Goal: Task Accomplishment & Management: Manage account settings

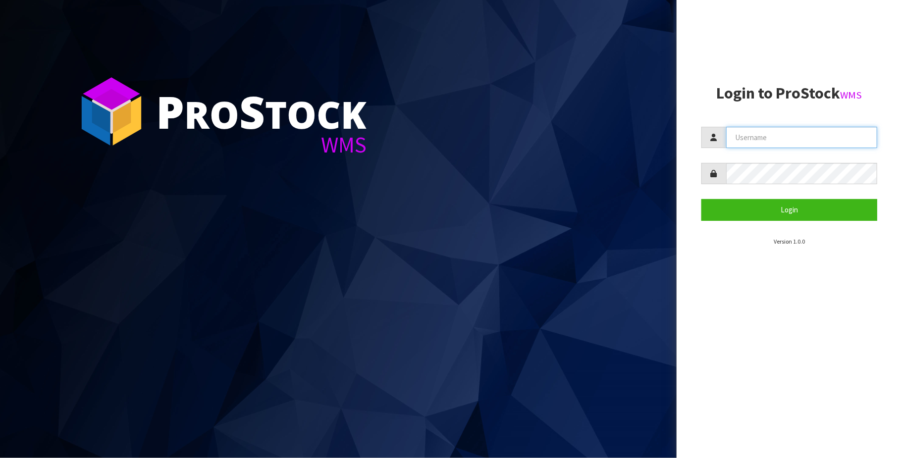
click at [778, 138] on input "text" at bounding box center [801, 137] width 151 height 21
type input "[PERSON_NAME][EMAIL_ADDRESS][DOMAIN_NAME]"
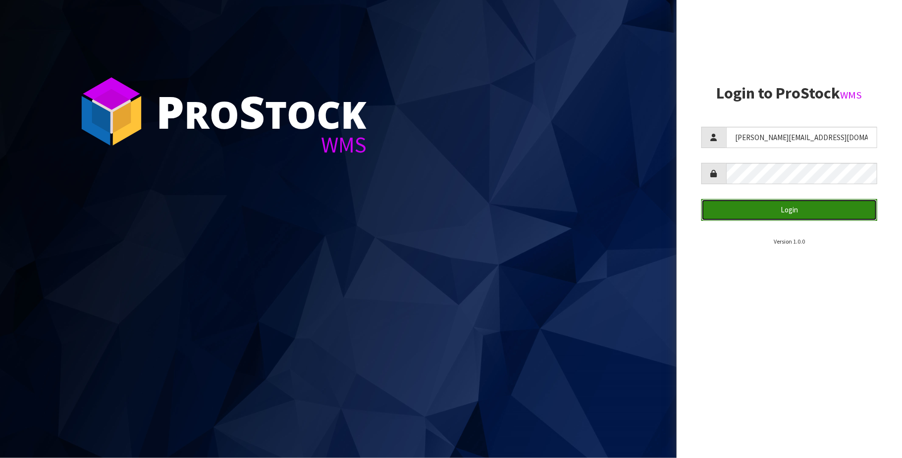
click at [799, 213] on button "Login" at bounding box center [790, 209] width 176 height 21
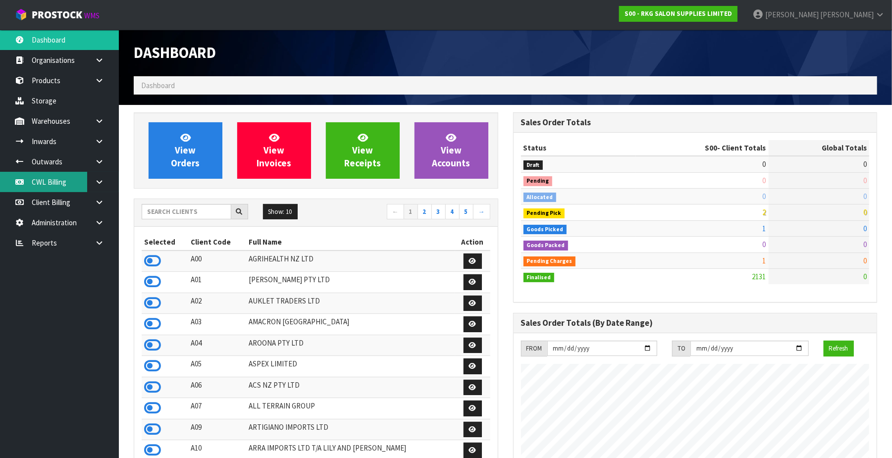
scroll to position [754, 380]
click at [53, 180] on link "CWL Billing" at bounding box center [59, 182] width 119 height 20
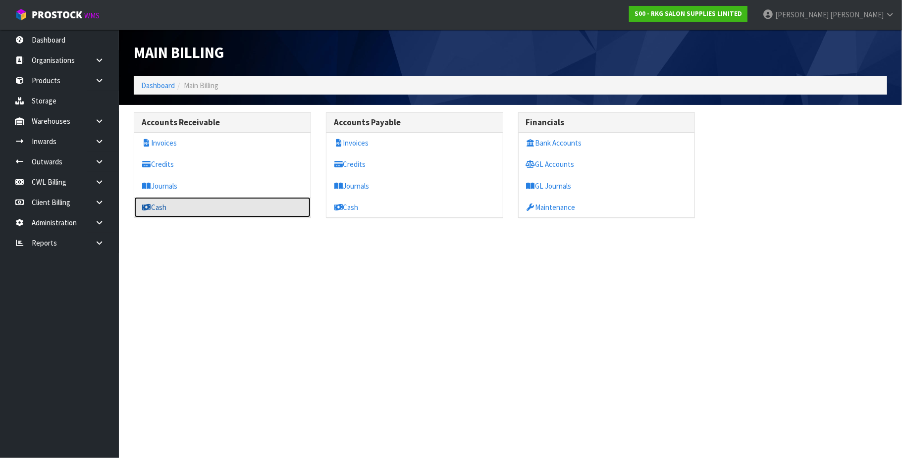
click at [171, 204] on link "Cash" at bounding box center [222, 207] width 176 height 20
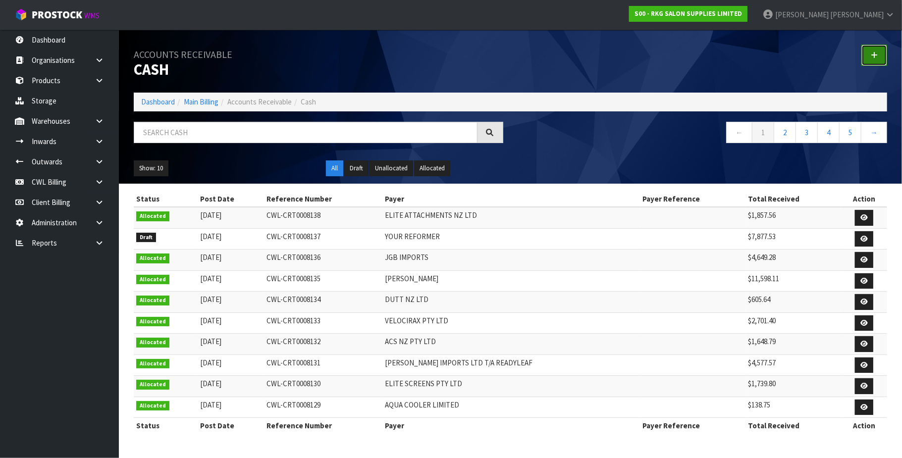
click at [875, 50] on link at bounding box center [875, 55] width 26 height 21
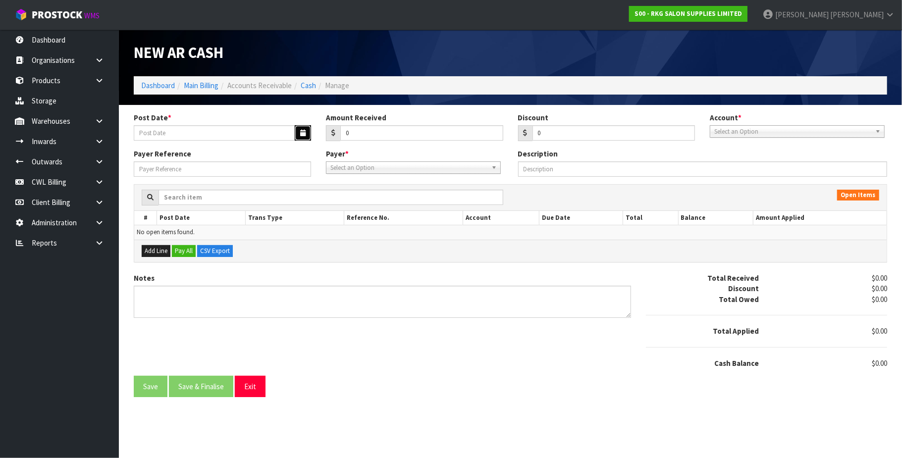
click at [298, 131] on button "button" at bounding box center [303, 132] width 16 height 15
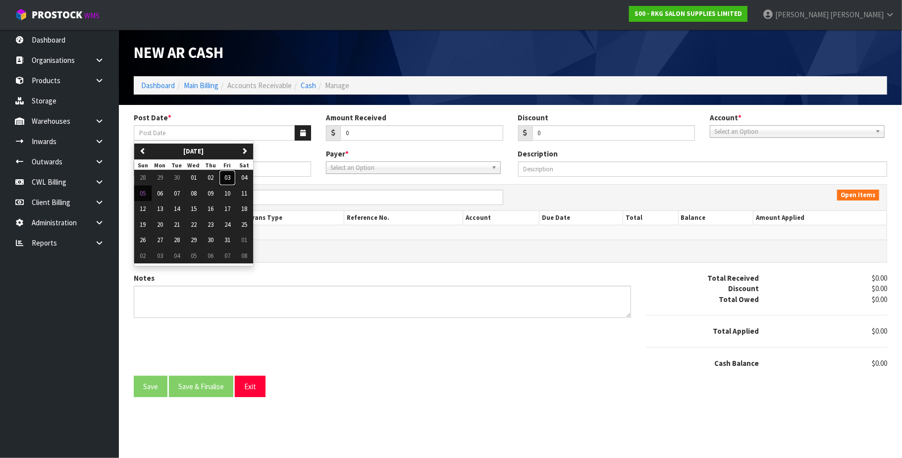
click at [230, 175] on span "03" at bounding box center [227, 177] width 6 height 8
type input "[DATE]"
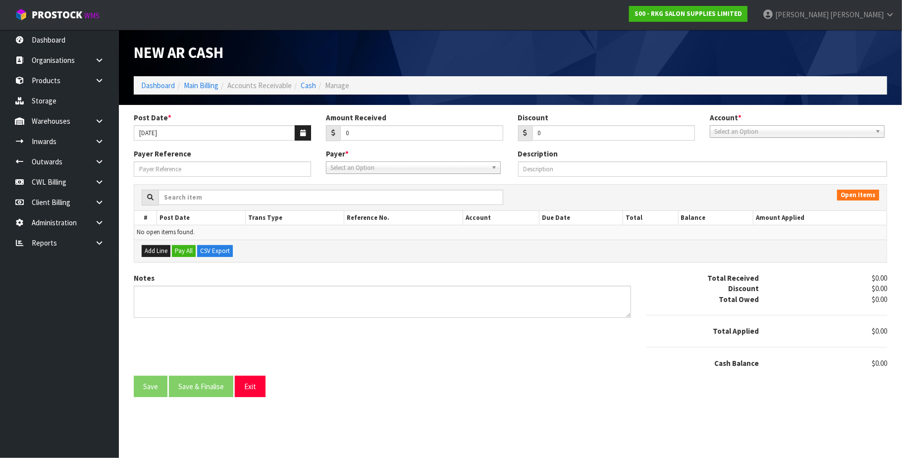
click at [819, 130] on span "Select an Option" at bounding box center [793, 132] width 157 height 12
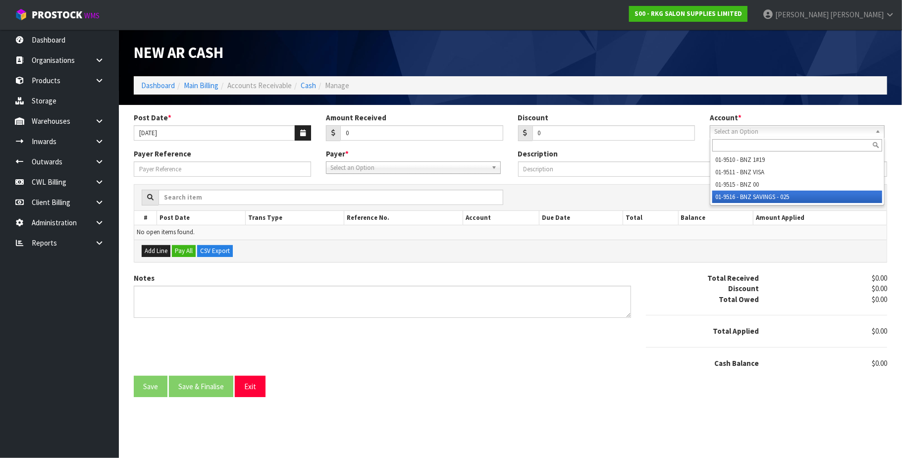
click at [802, 200] on li "01-9516 - BNZ SAVINGS - 025" at bounding box center [798, 197] width 170 height 12
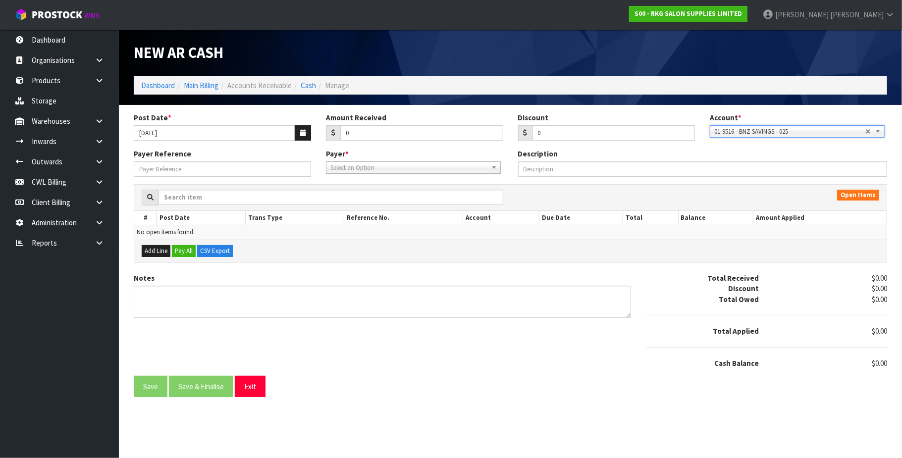
click at [418, 167] on span "Select an Option" at bounding box center [409, 168] width 157 height 12
type input "TUFF"
click at [400, 199] on li "T01 - TUFF TURF 'N' CO PTY LTD" at bounding box center [414, 196] width 170 height 12
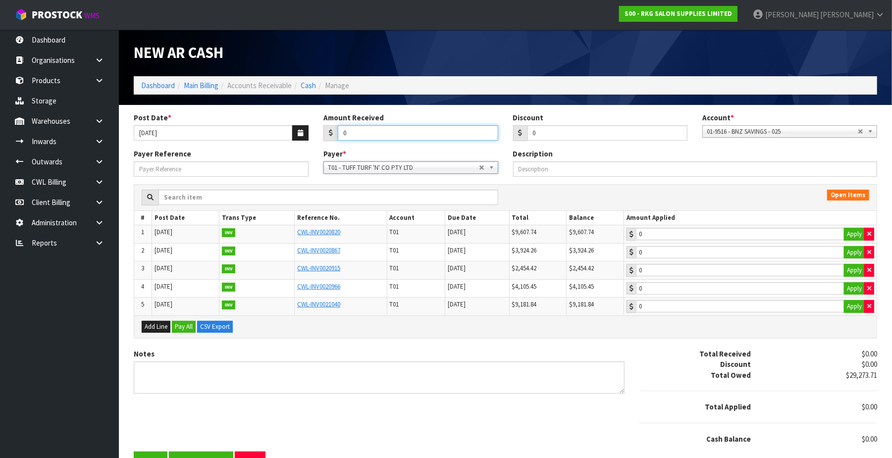
click at [365, 136] on input "0" at bounding box center [418, 132] width 161 height 15
paste input "13532.00"
type input "013532.00"
click at [851, 234] on button "Apply" at bounding box center [854, 234] width 21 height 13
type input "9607.74"
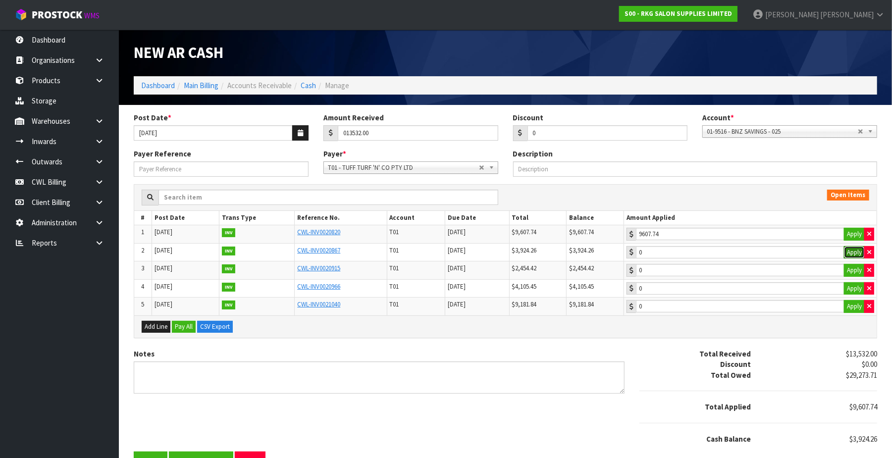
click at [851, 251] on button "Apply" at bounding box center [854, 252] width 21 height 13
type input "3924.26"
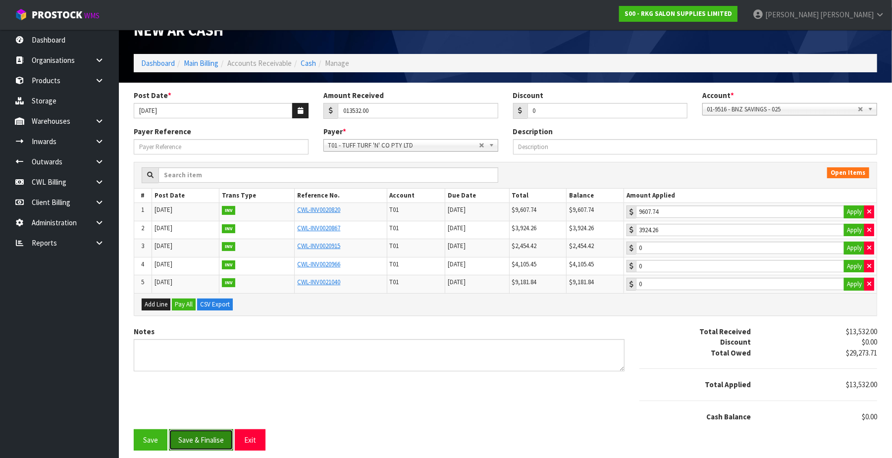
click at [205, 440] on button "Save & Finalise" at bounding box center [201, 440] width 64 height 21
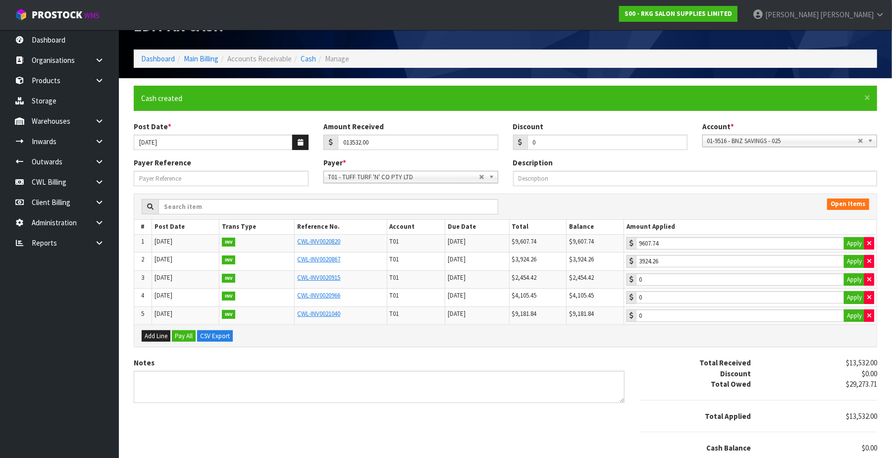
scroll to position [0, 0]
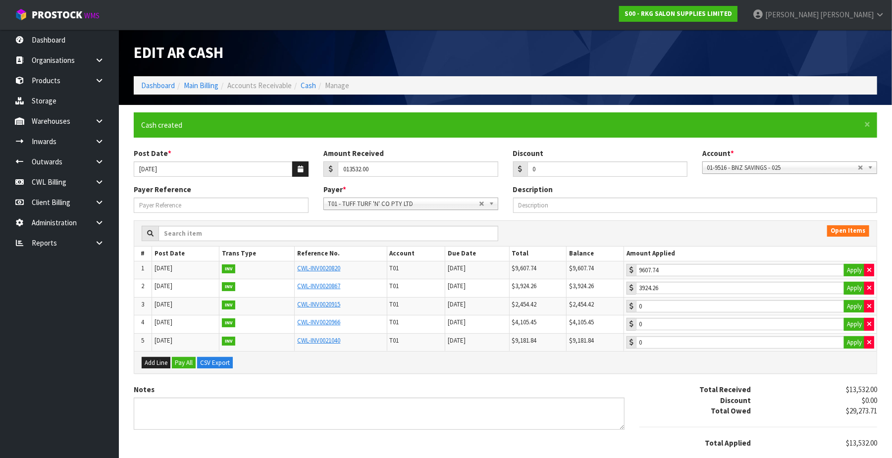
type input "13532"
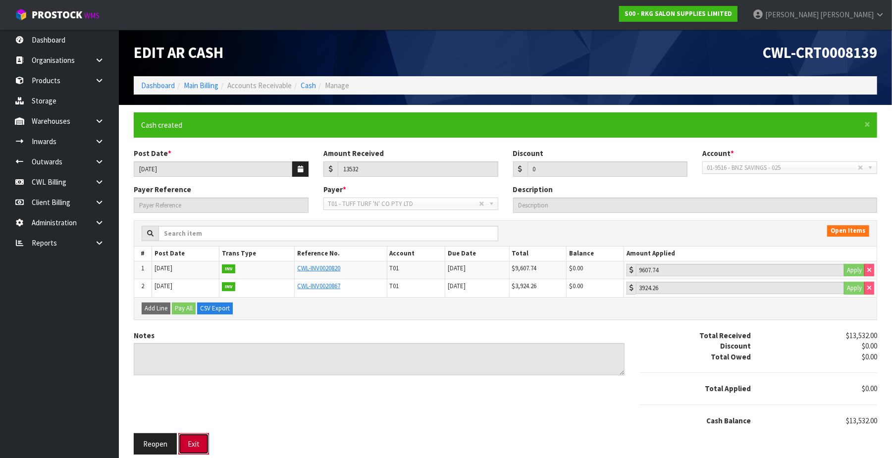
click at [193, 449] on button "Exit" at bounding box center [193, 444] width 31 height 21
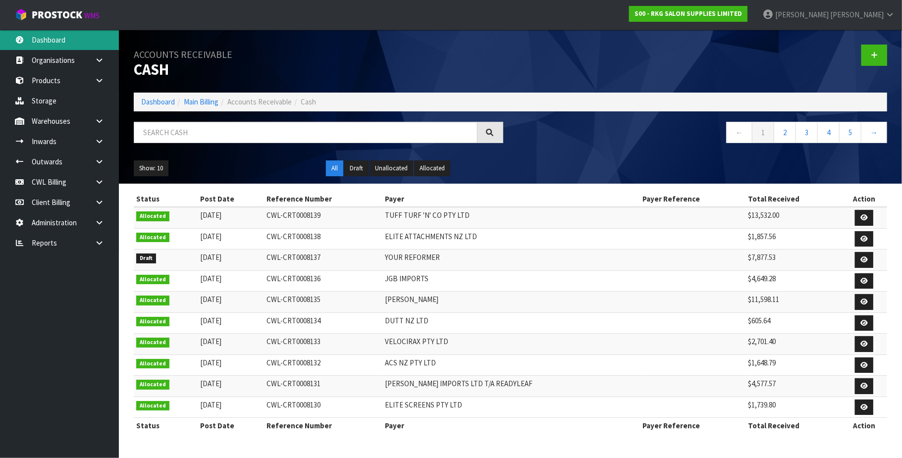
click at [59, 41] on link "Dashboard" at bounding box center [59, 40] width 119 height 20
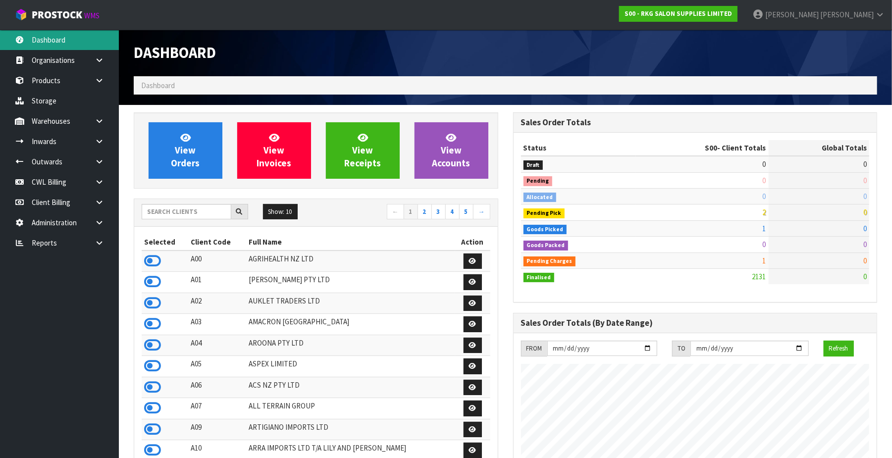
scroll to position [754, 380]
click at [175, 211] on input "text" at bounding box center [187, 211] width 90 height 15
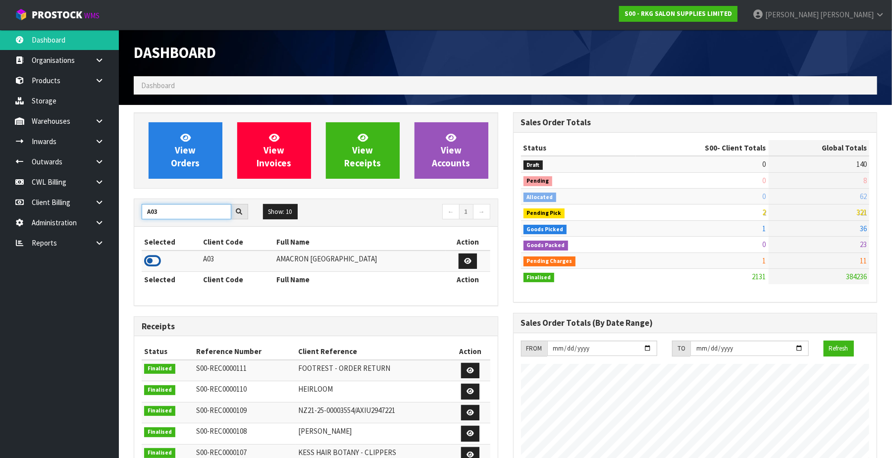
type input "A03"
click at [153, 258] on icon at bounding box center [152, 261] width 17 height 15
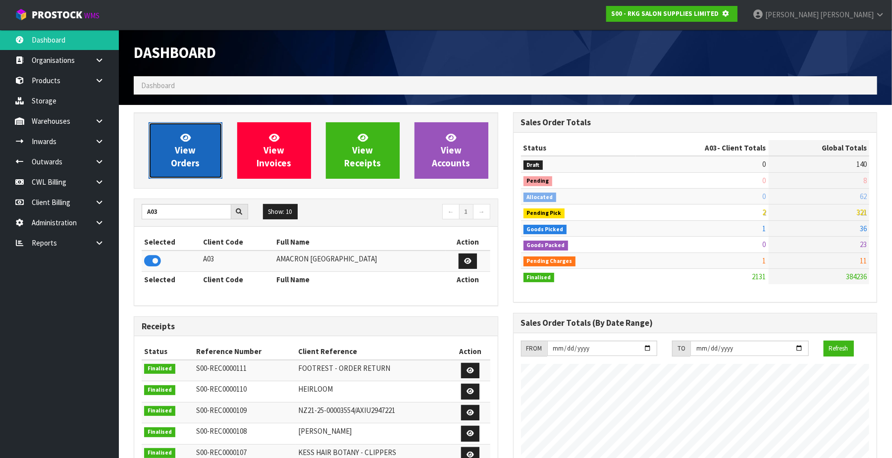
click at [180, 159] on span "View Orders" at bounding box center [185, 150] width 29 height 37
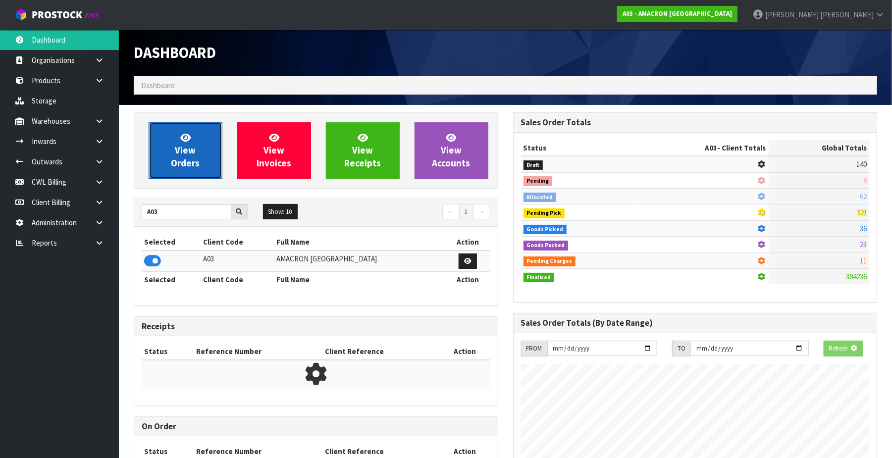
scroll to position [494933, 495174]
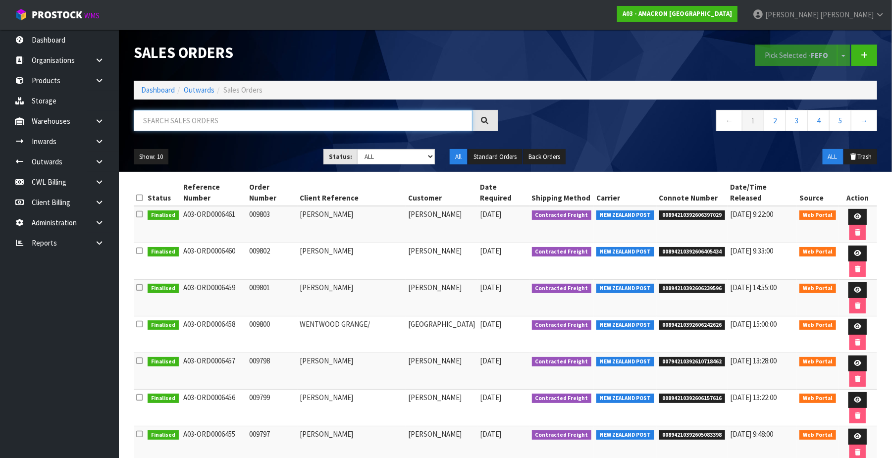
click at [167, 117] on input "text" at bounding box center [303, 120] width 339 height 21
paste input "00894210392606242626"
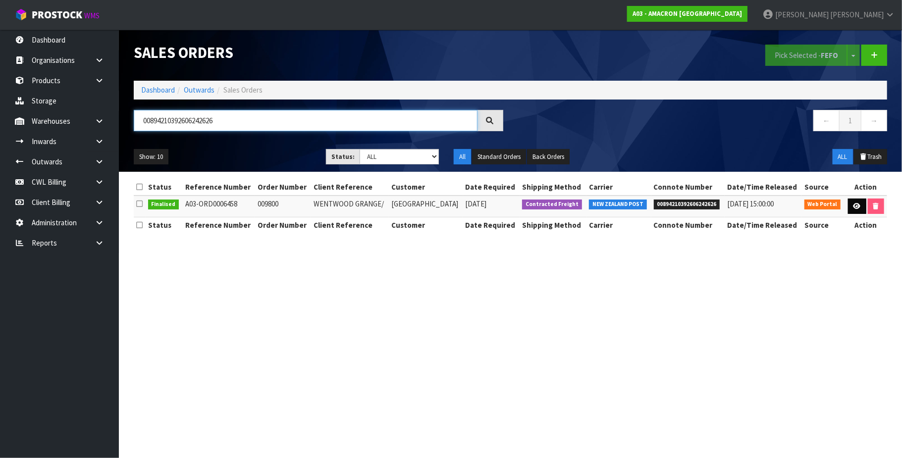
type input "00894210392606242626"
click at [855, 203] on icon at bounding box center [857, 206] width 7 height 6
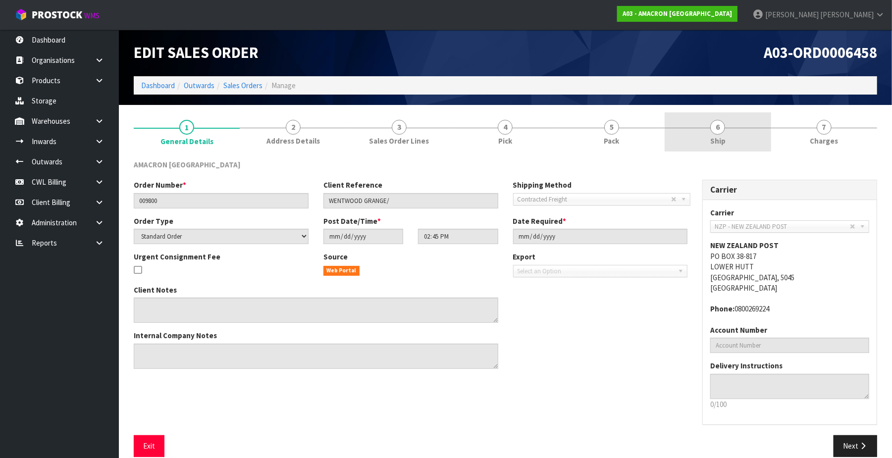
click at [718, 129] on span "6" at bounding box center [718, 127] width 15 height 15
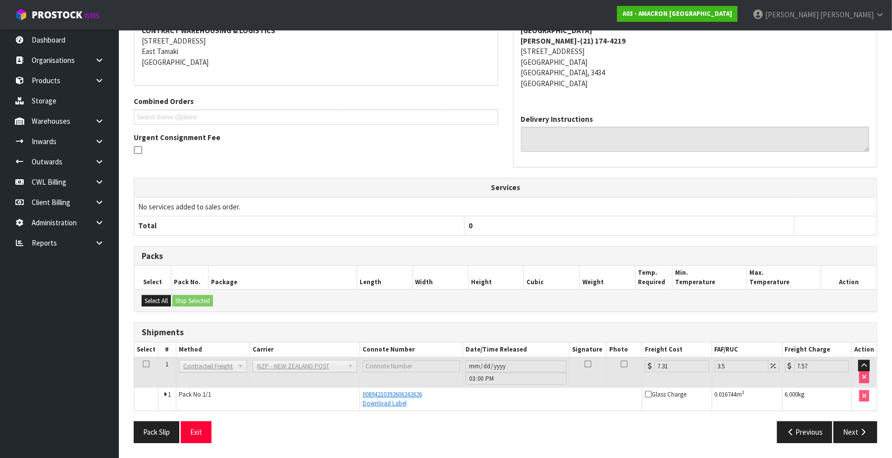
scroll to position [165, 0]
click at [886, 85] on section "1 General Details 2 Address Details 3 Sales Order Lines 4 Pick 5 Pack 6 Ship 7 …" at bounding box center [506, 200] width 774 height 515
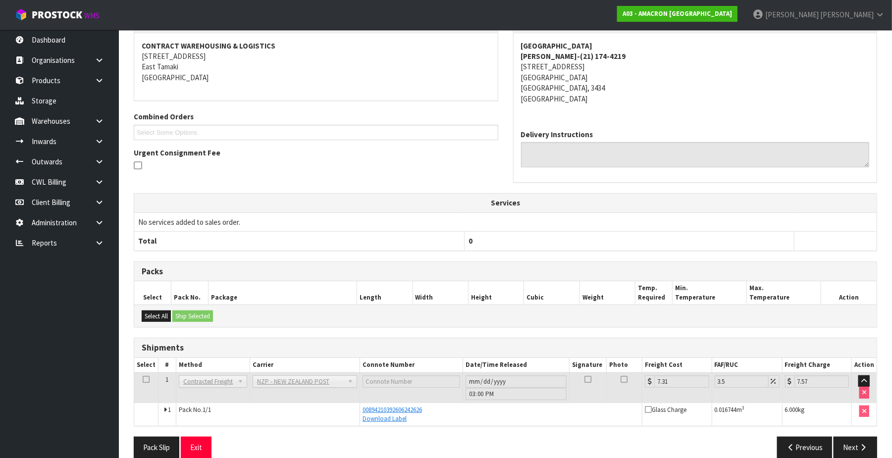
scroll to position [0, 0]
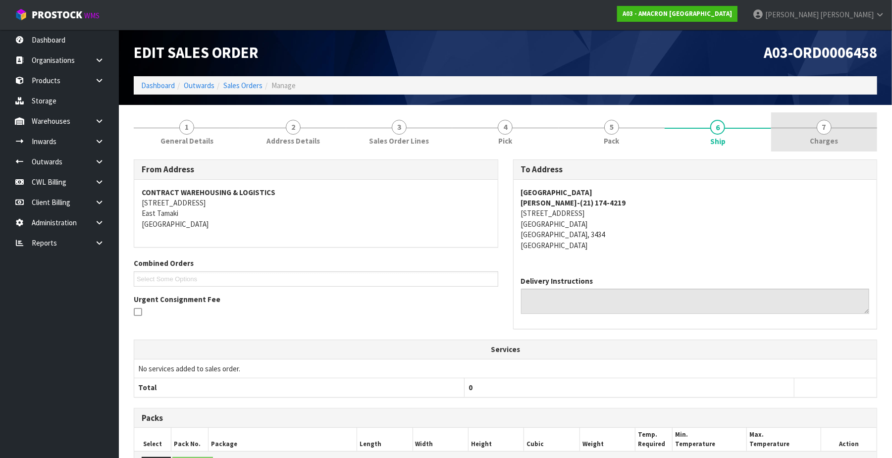
click at [823, 127] on span "7" at bounding box center [824, 127] width 15 height 15
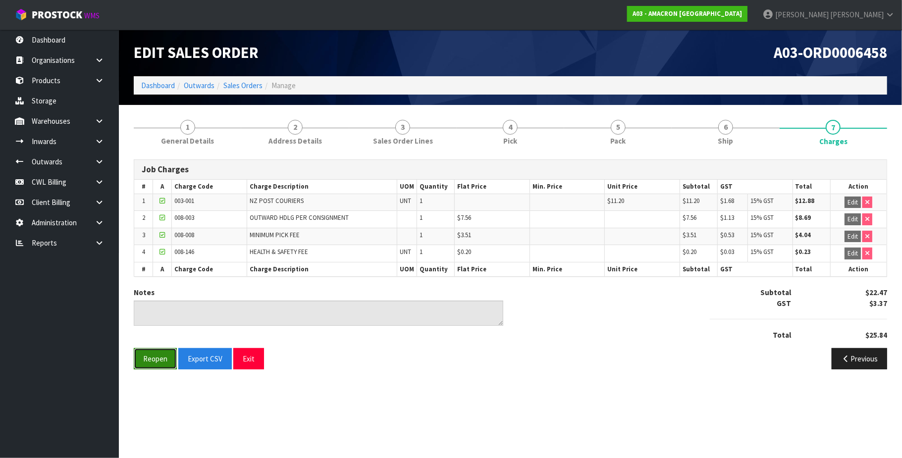
click at [161, 362] on button "Reopen" at bounding box center [155, 358] width 43 height 21
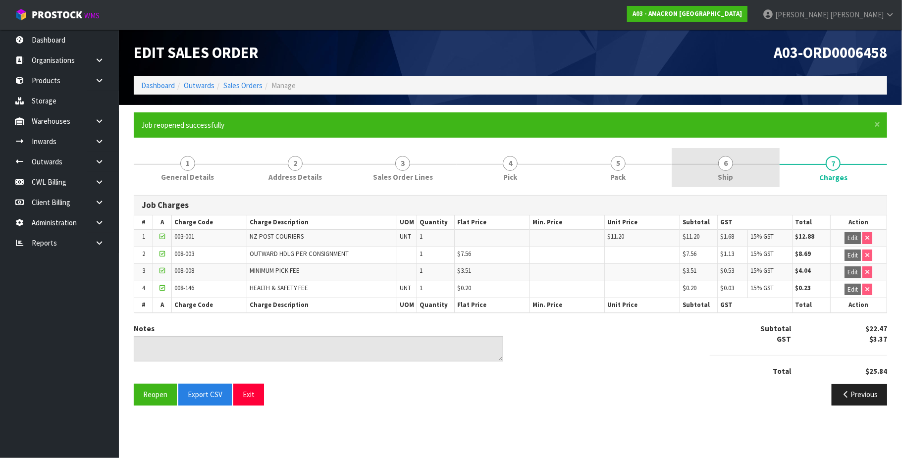
click at [727, 167] on span "6" at bounding box center [726, 163] width 15 height 15
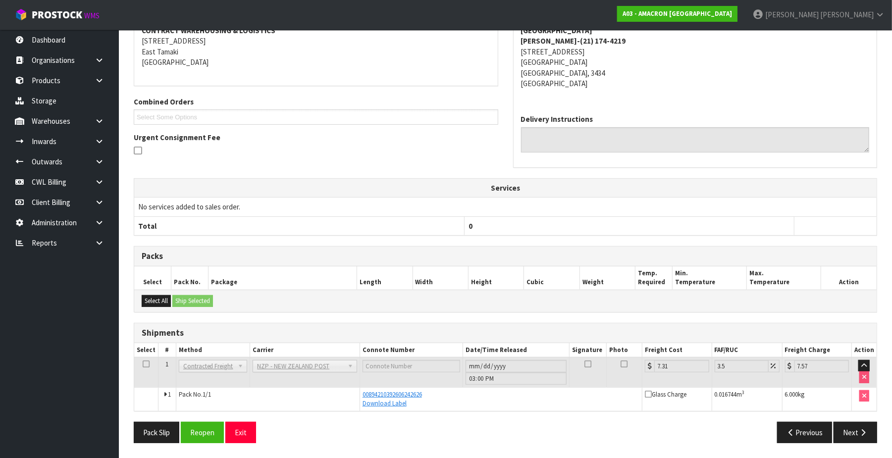
scroll to position [201, 0]
click at [206, 435] on button "Reopen" at bounding box center [202, 432] width 43 height 21
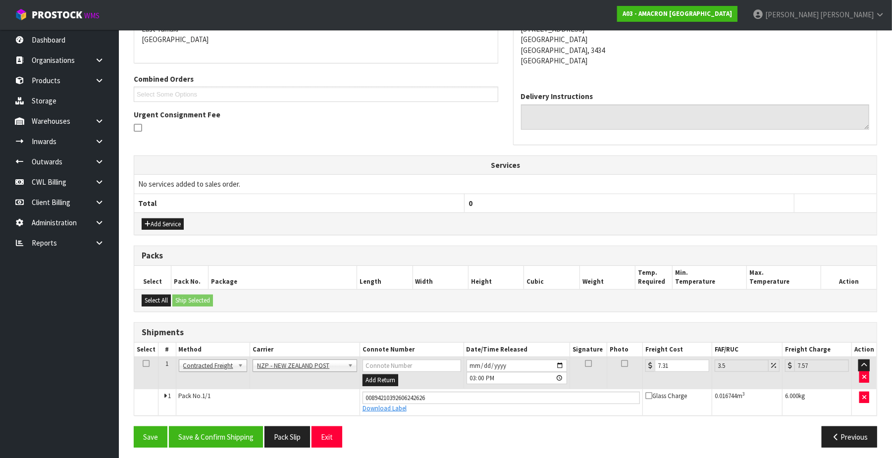
scroll to position [228, 0]
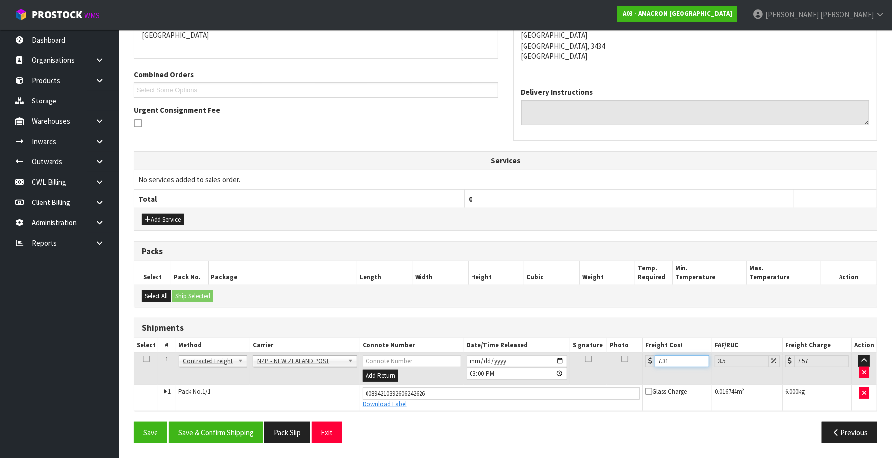
click at [682, 358] on input "7.31" at bounding box center [682, 361] width 55 height 12
type input "7.3"
type input "7.56"
type input "7"
type input "7.24"
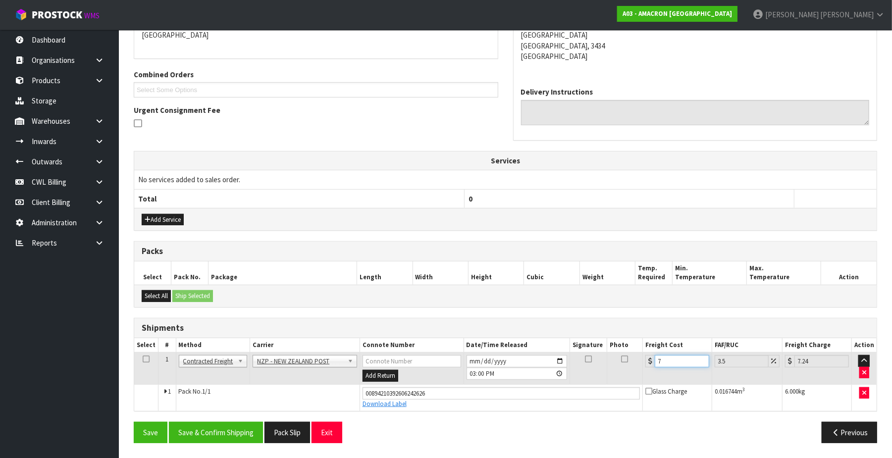
type input "0"
type input "1"
type input "1.03"
type input "11"
type input "11.38"
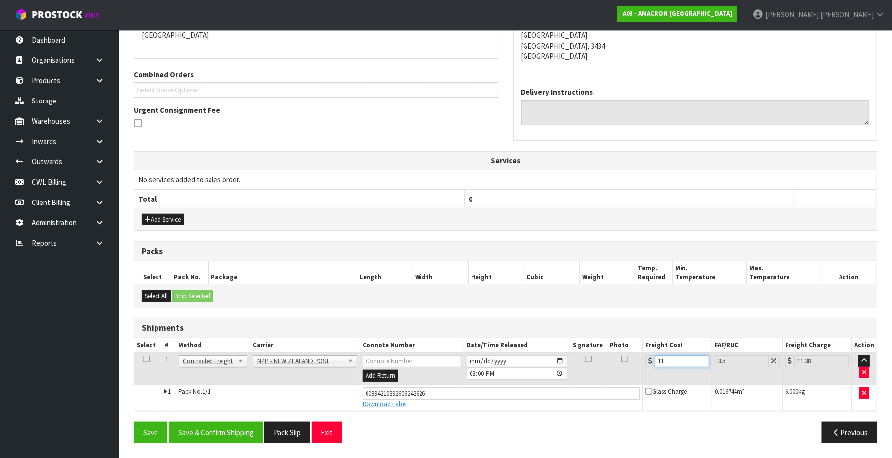
type input "11.7"
type input "12.11"
type input "11.75"
type input "12.16"
type input "11.75"
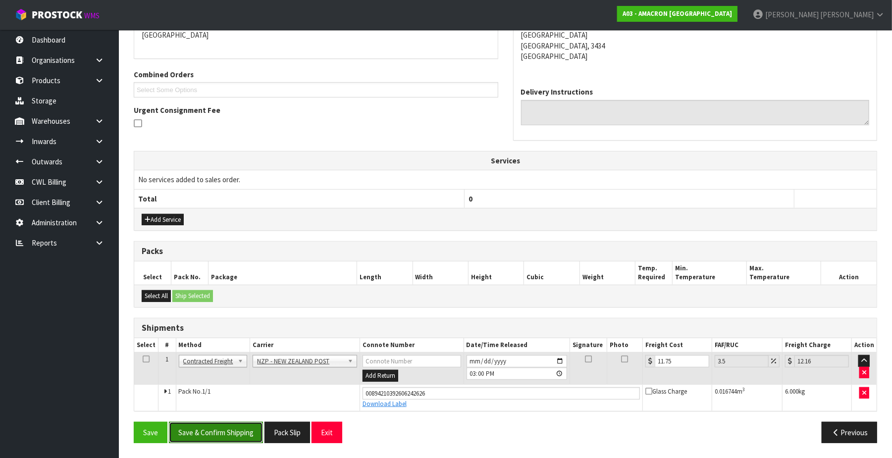
click at [243, 438] on button "Save & Confirm Shipping" at bounding box center [216, 432] width 94 height 21
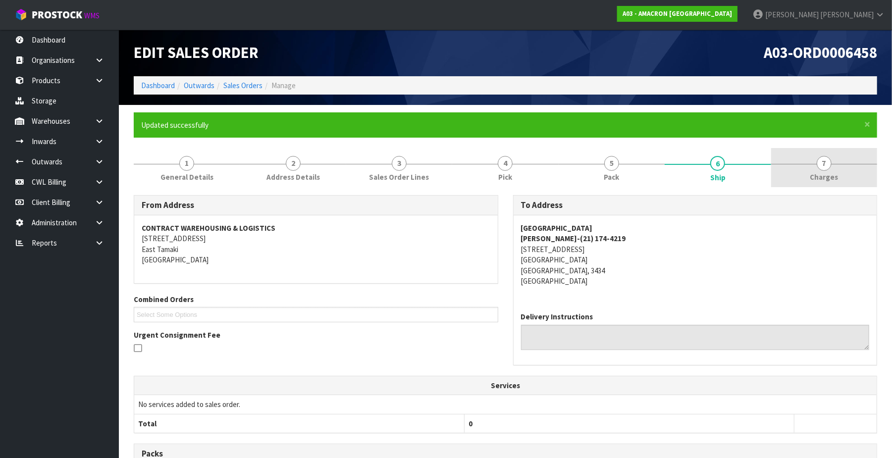
click at [825, 167] on span "7" at bounding box center [824, 163] width 15 height 15
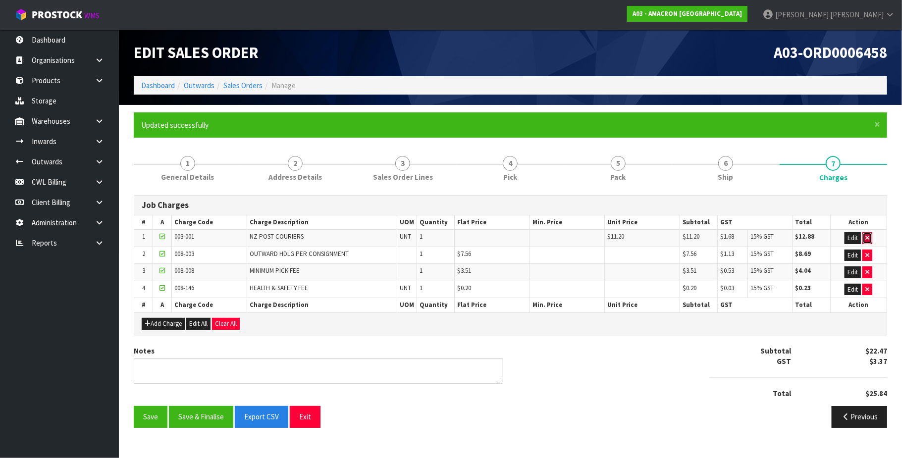
click at [871, 236] on button "button" at bounding box center [868, 238] width 10 height 12
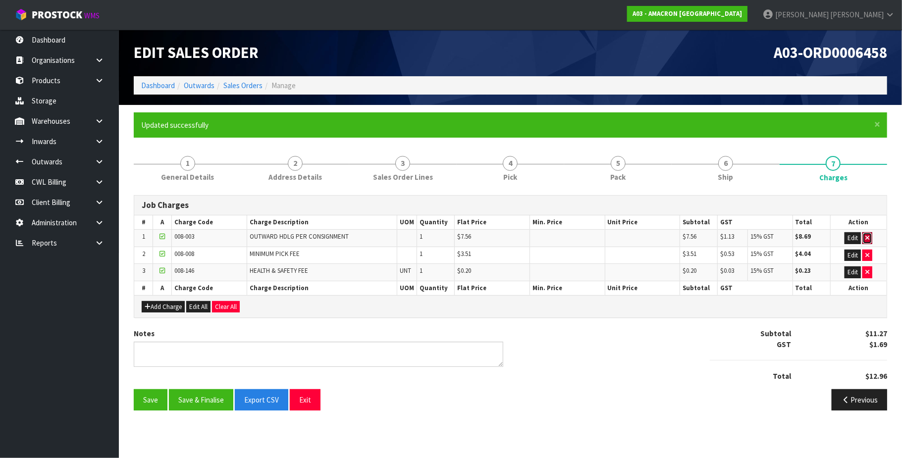
click at [871, 236] on button "button" at bounding box center [868, 238] width 10 height 12
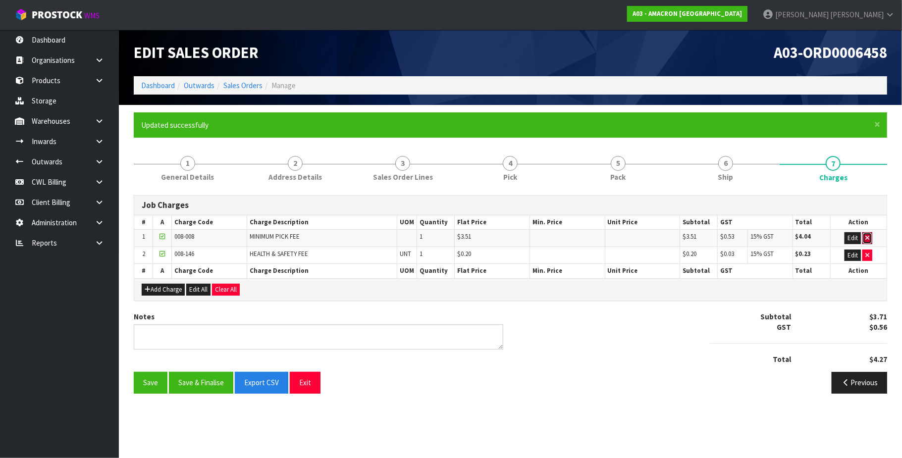
click at [871, 236] on button "button" at bounding box center [868, 238] width 10 height 12
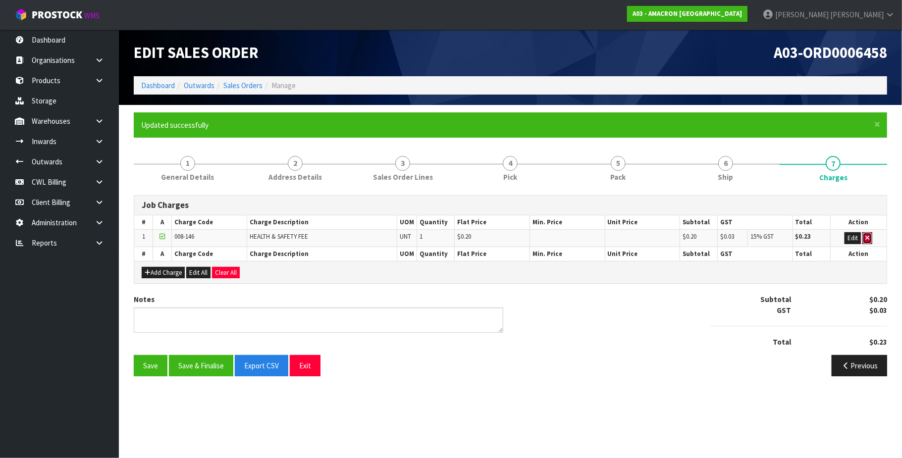
click at [871, 236] on button "button" at bounding box center [868, 238] width 10 height 12
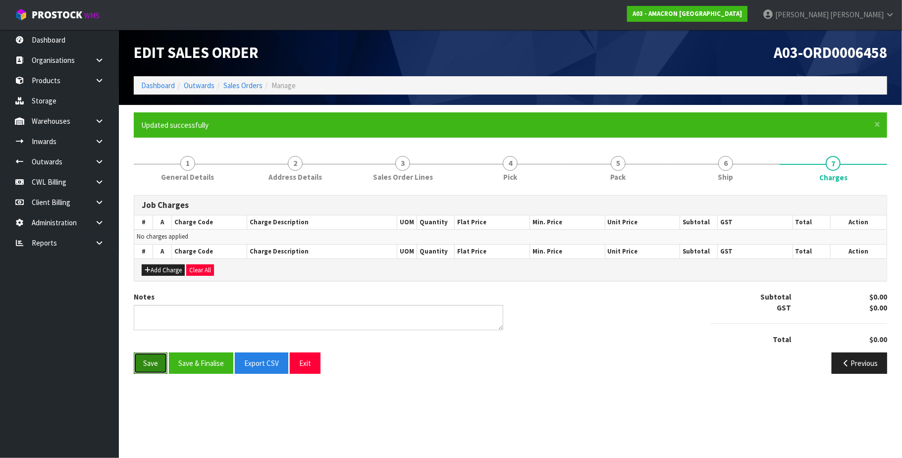
click at [153, 365] on button "Save" at bounding box center [151, 363] width 34 height 21
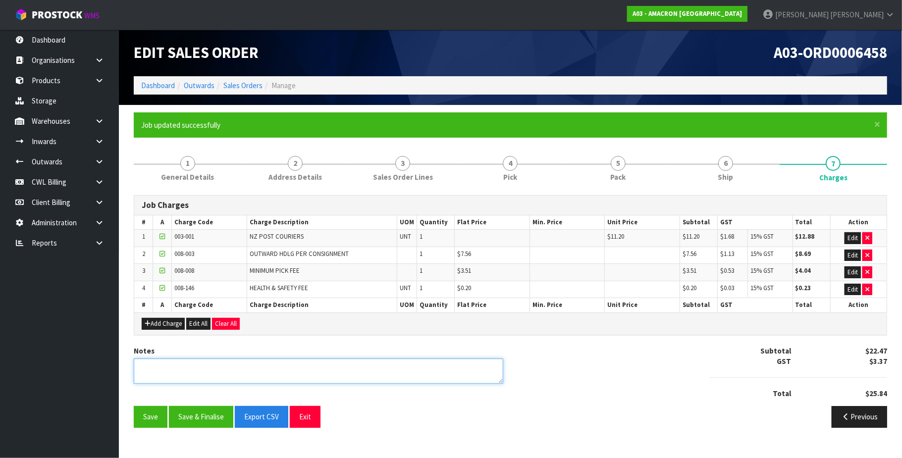
click at [165, 370] on textarea at bounding box center [319, 371] width 370 height 25
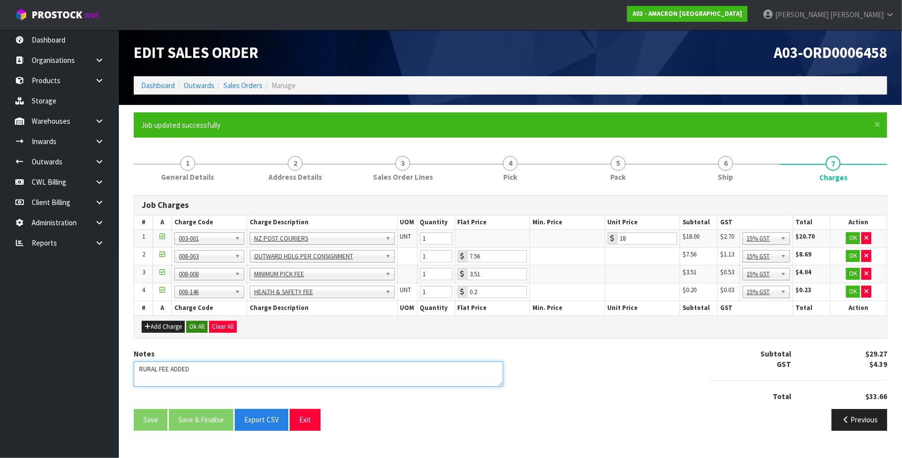
type textarea "RURAL FEE ADDED"
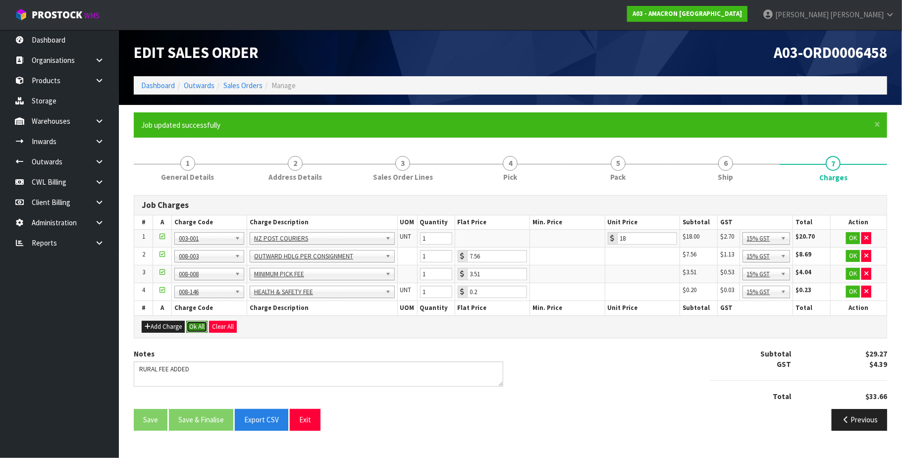
click at [201, 329] on button "Ok All" at bounding box center [196, 327] width 21 height 12
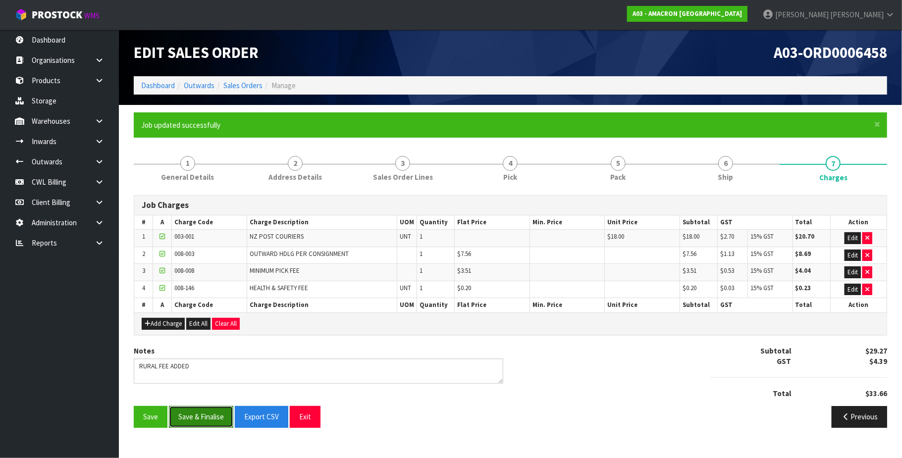
click at [199, 417] on button "Save & Finalise" at bounding box center [201, 416] width 64 height 21
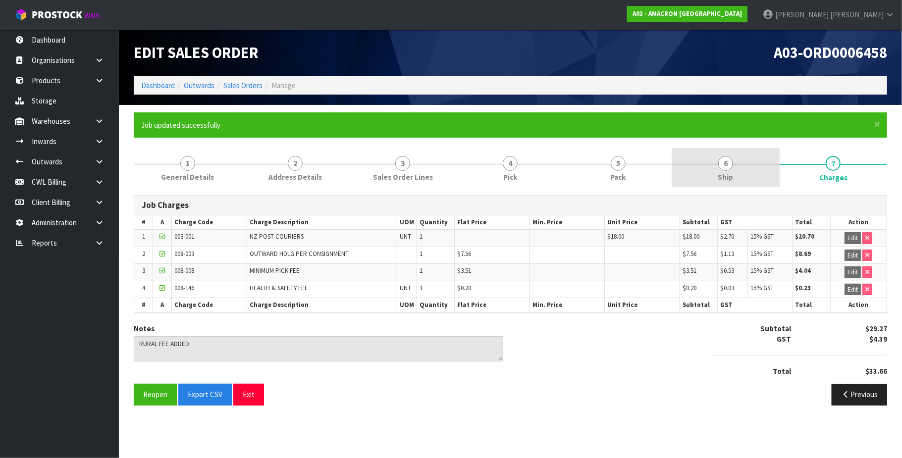
click at [725, 165] on span "6" at bounding box center [726, 163] width 15 height 15
